Goal: Book appointment/travel/reservation

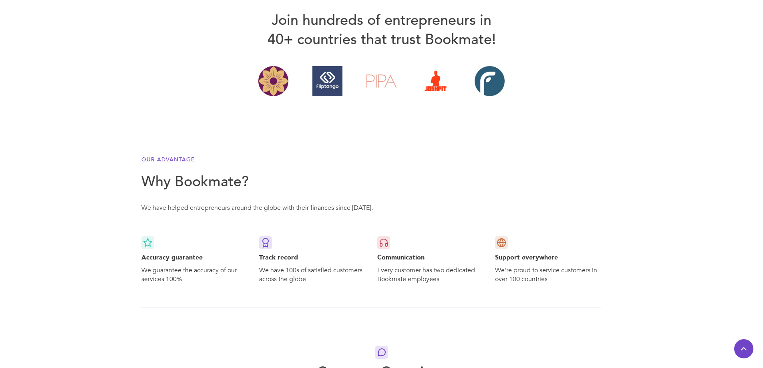
scroll to position [1162, 0]
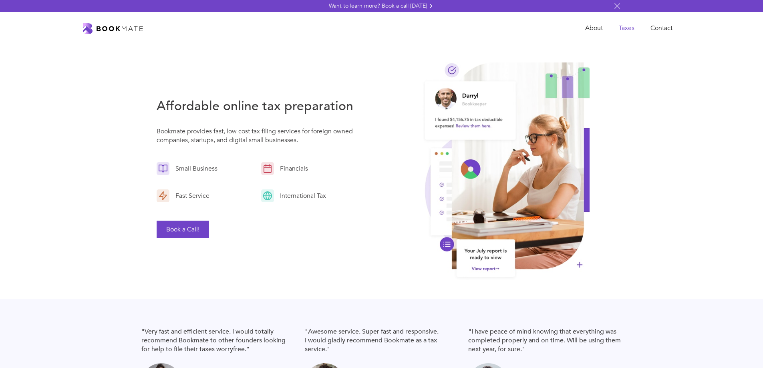
click at [625, 30] on link "Taxes" at bounding box center [627, 28] width 32 height 16
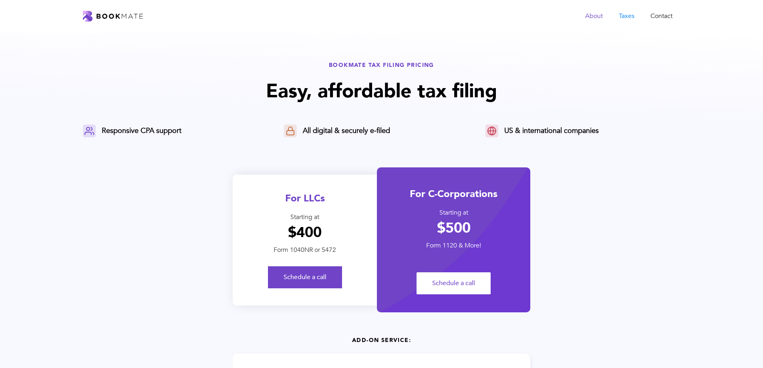
click at [595, 16] on link "About" at bounding box center [594, 16] width 34 height 16
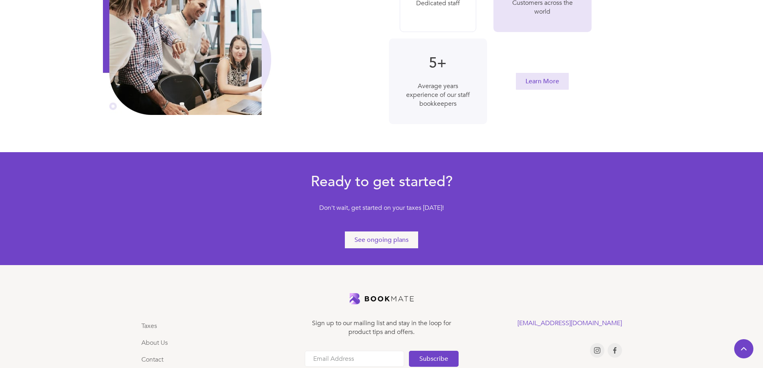
scroll to position [403, 0]
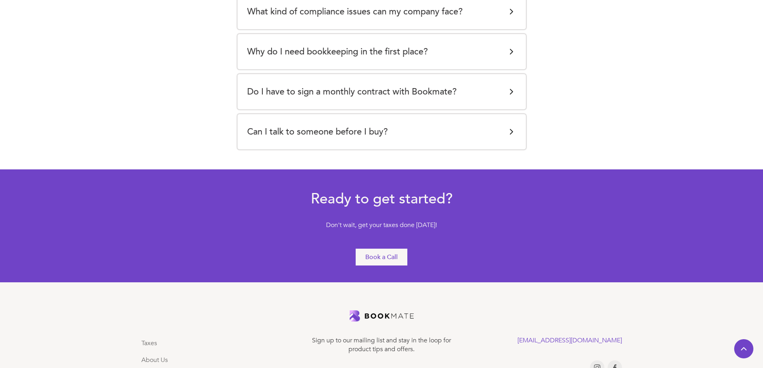
scroll to position [1721, 0]
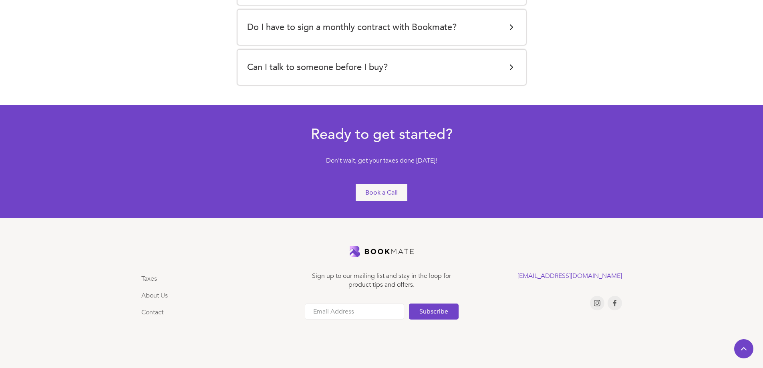
click at [387, 183] on link "Book a Call" at bounding box center [381, 192] width 53 height 18
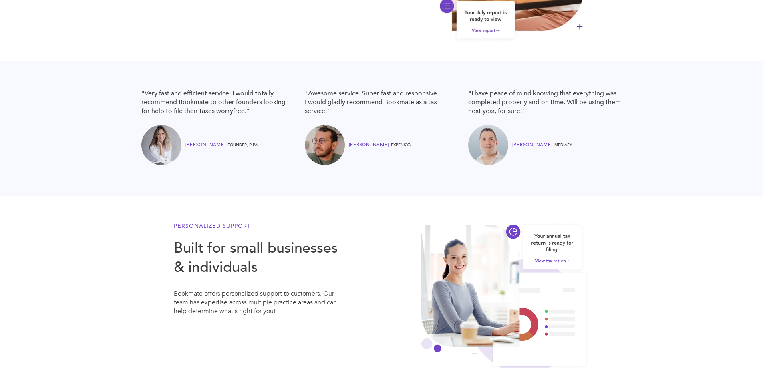
scroll to position [0, 0]
